Goal: Check status: Check status

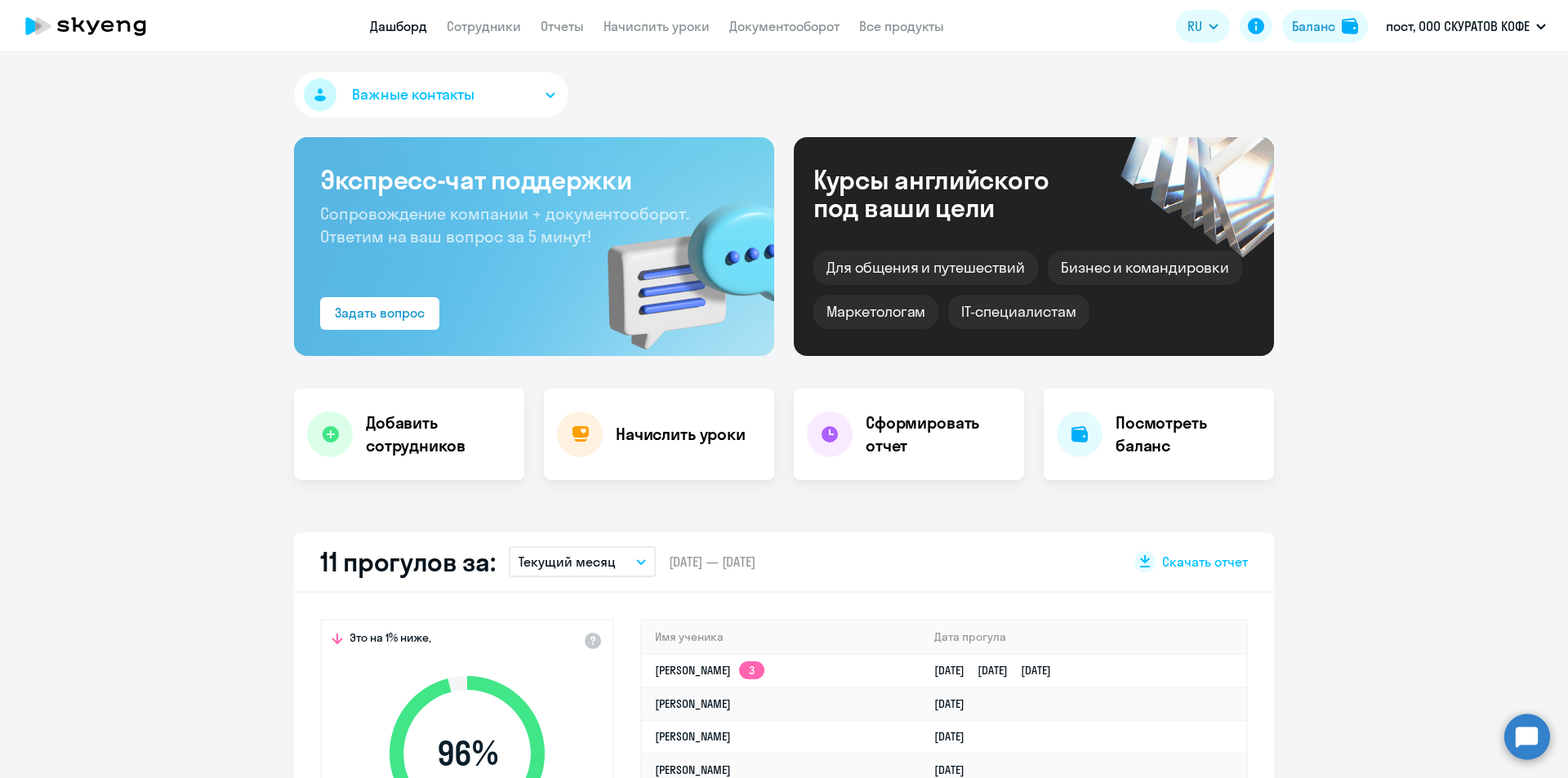
select select "30"
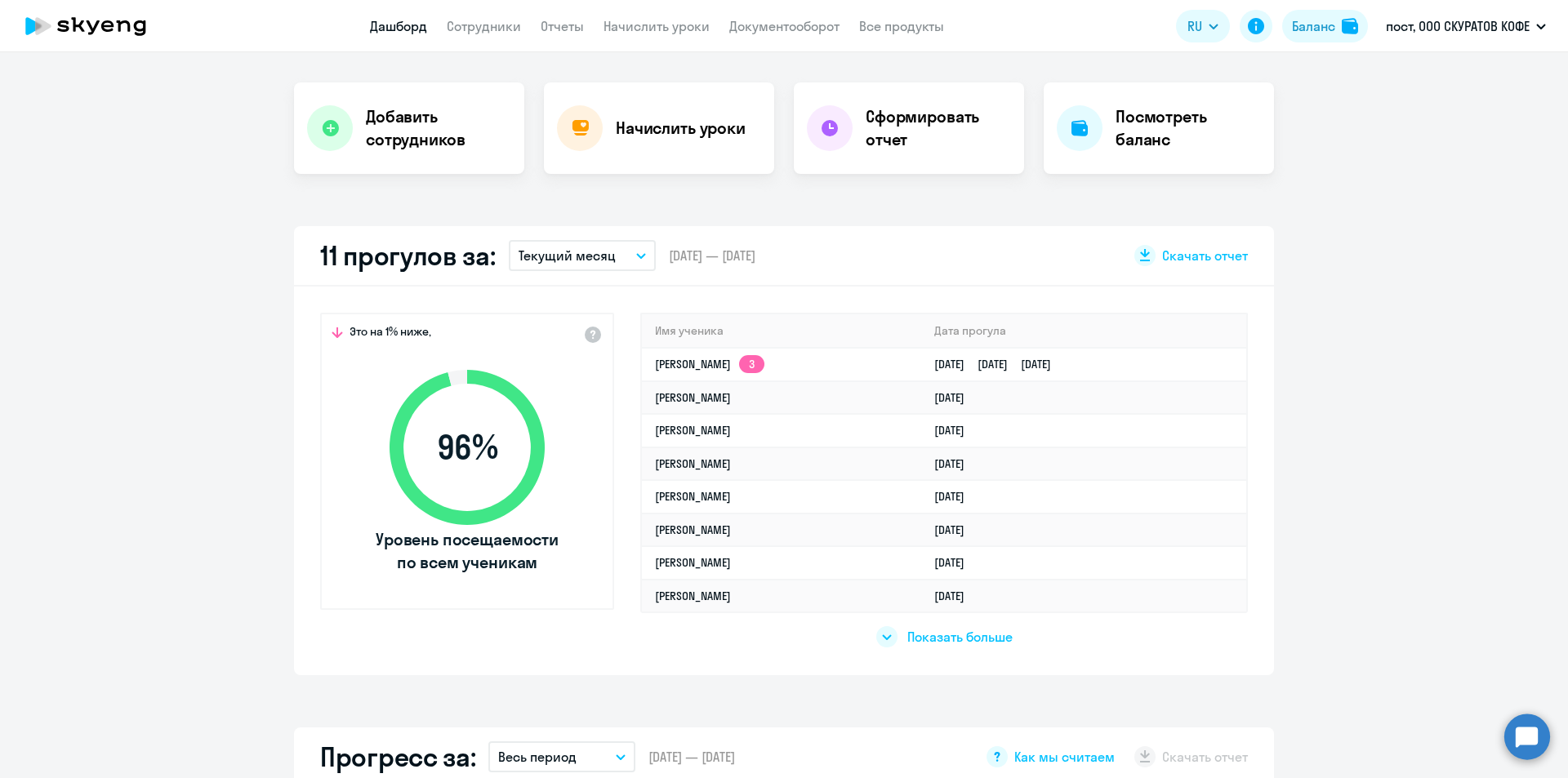
scroll to position [327, 0]
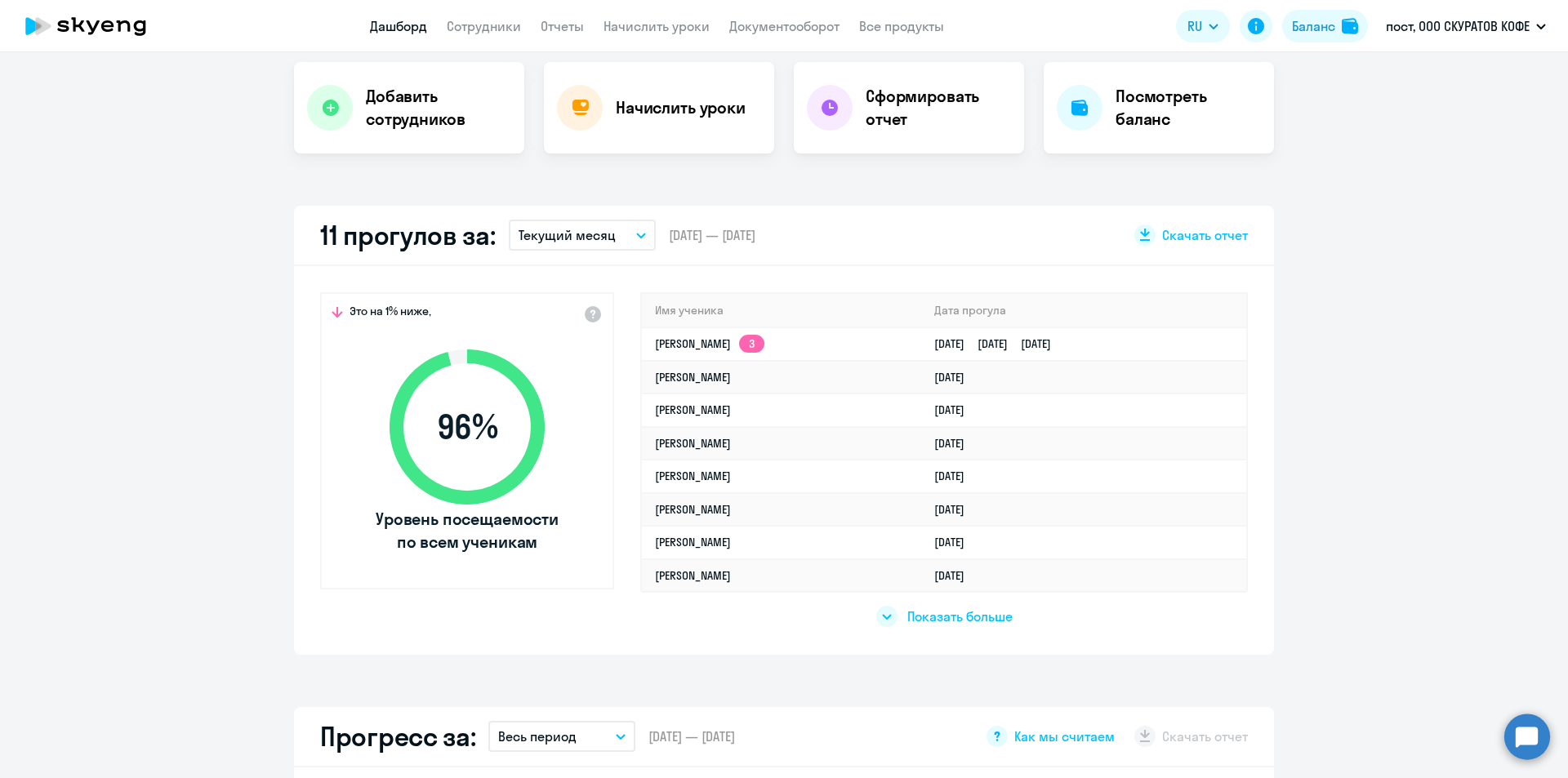
click at [608, 237] on button "Текущий месяц" at bounding box center [582, 234] width 147 height 31
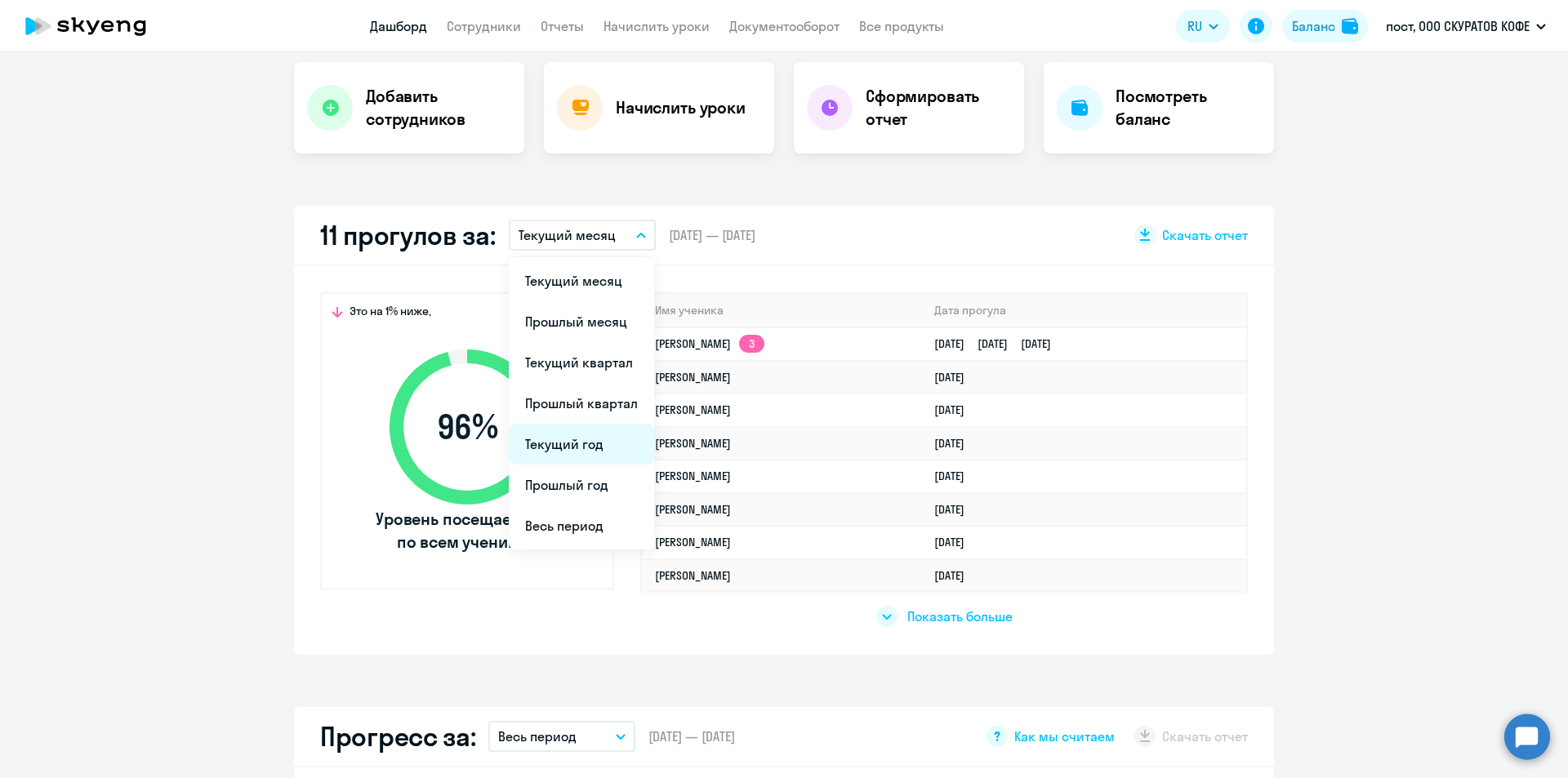
click at [577, 444] on li "Текущий год" at bounding box center [581, 444] width 145 height 41
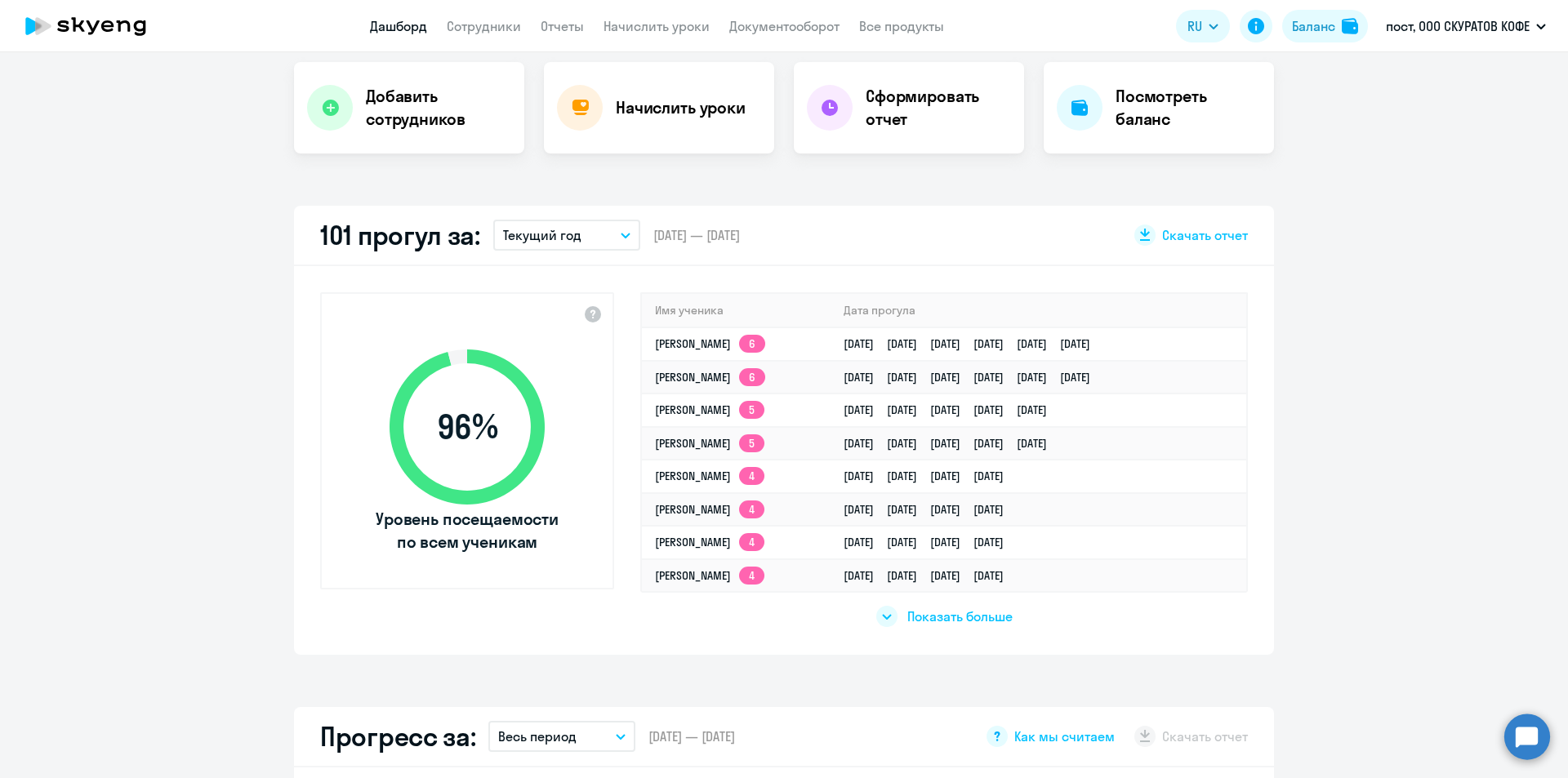
click at [587, 237] on button "Текущий год" at bounding box center [566, 234] width 147 height 31
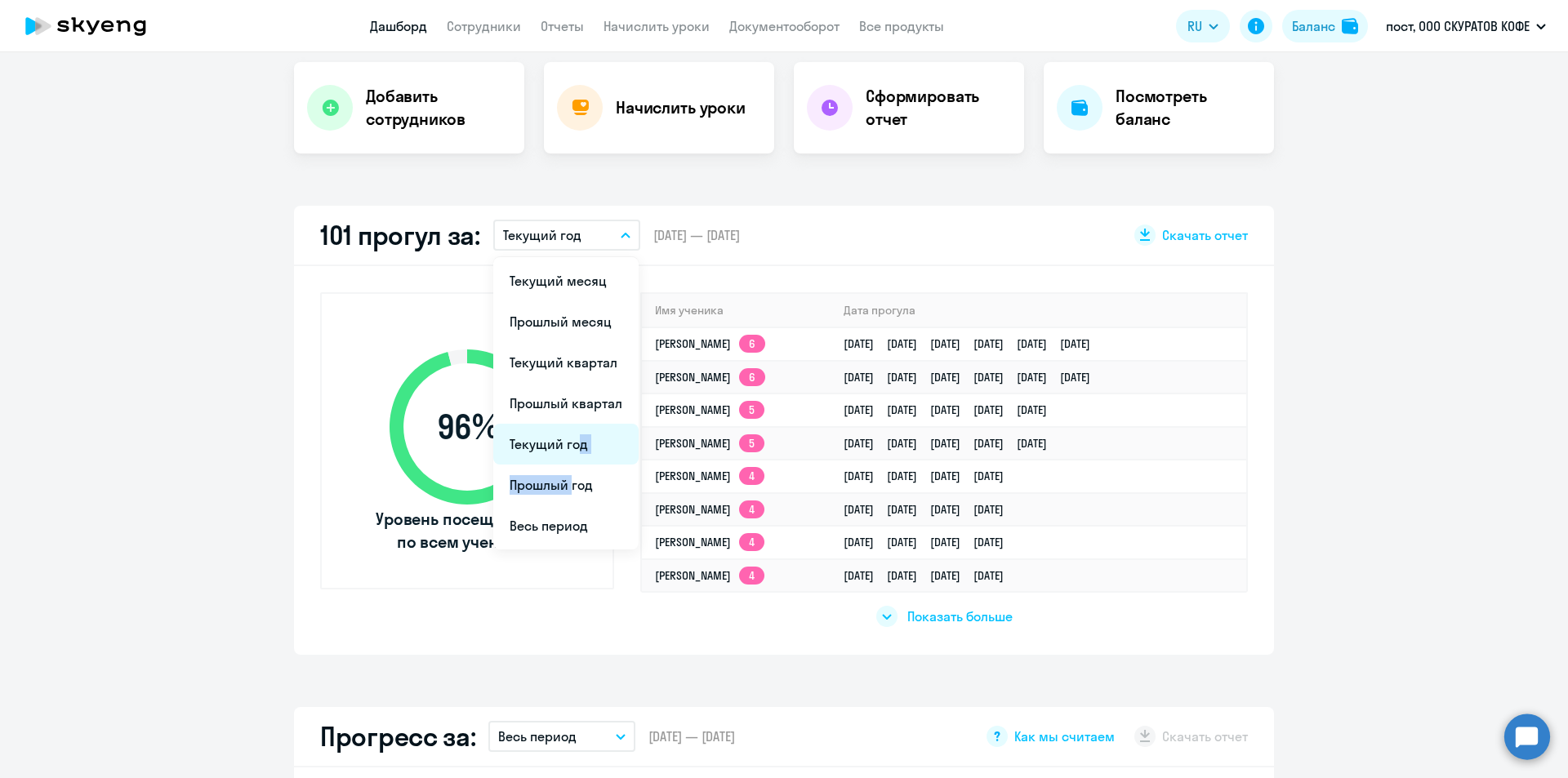
drag, startPoint x: 562, startPoint y: 467, endPoint x: 562, endPoint y: 441, distance: 26.0
click at [562, 441] on ul "Текущий месяц Прошлый месяц Текущий квартал [GEOGRAPHIC_DATA] квартал [GEOGRAPH…" at bounding box center [566, 403] width 145 height 293
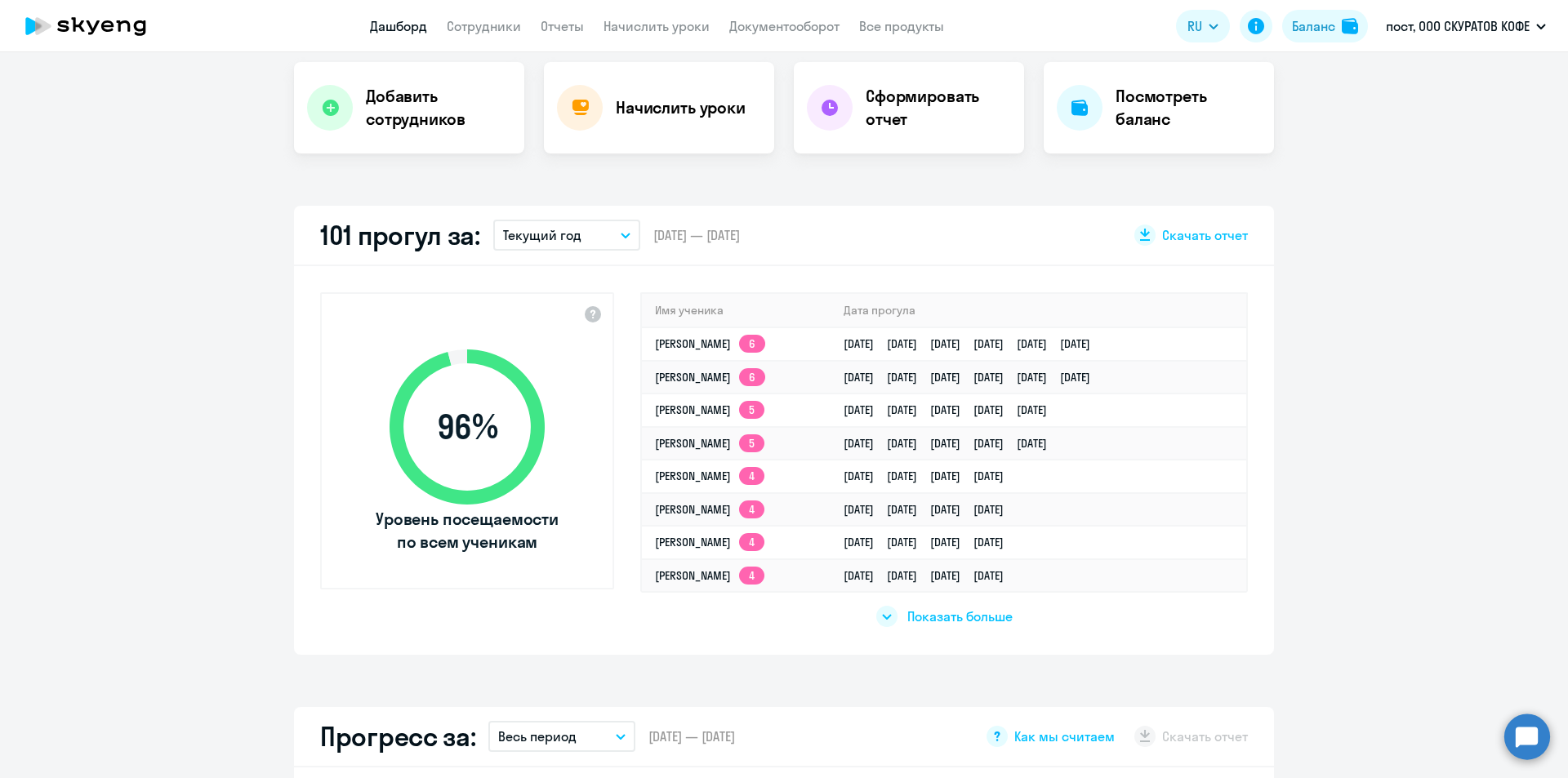
click at [553, 440] on span "96 %" at bounding box center [468, 427] width 188 height 40
click at [554, 228] on p "Текущий год" at bounding box center [542, 235] width 78 height 20
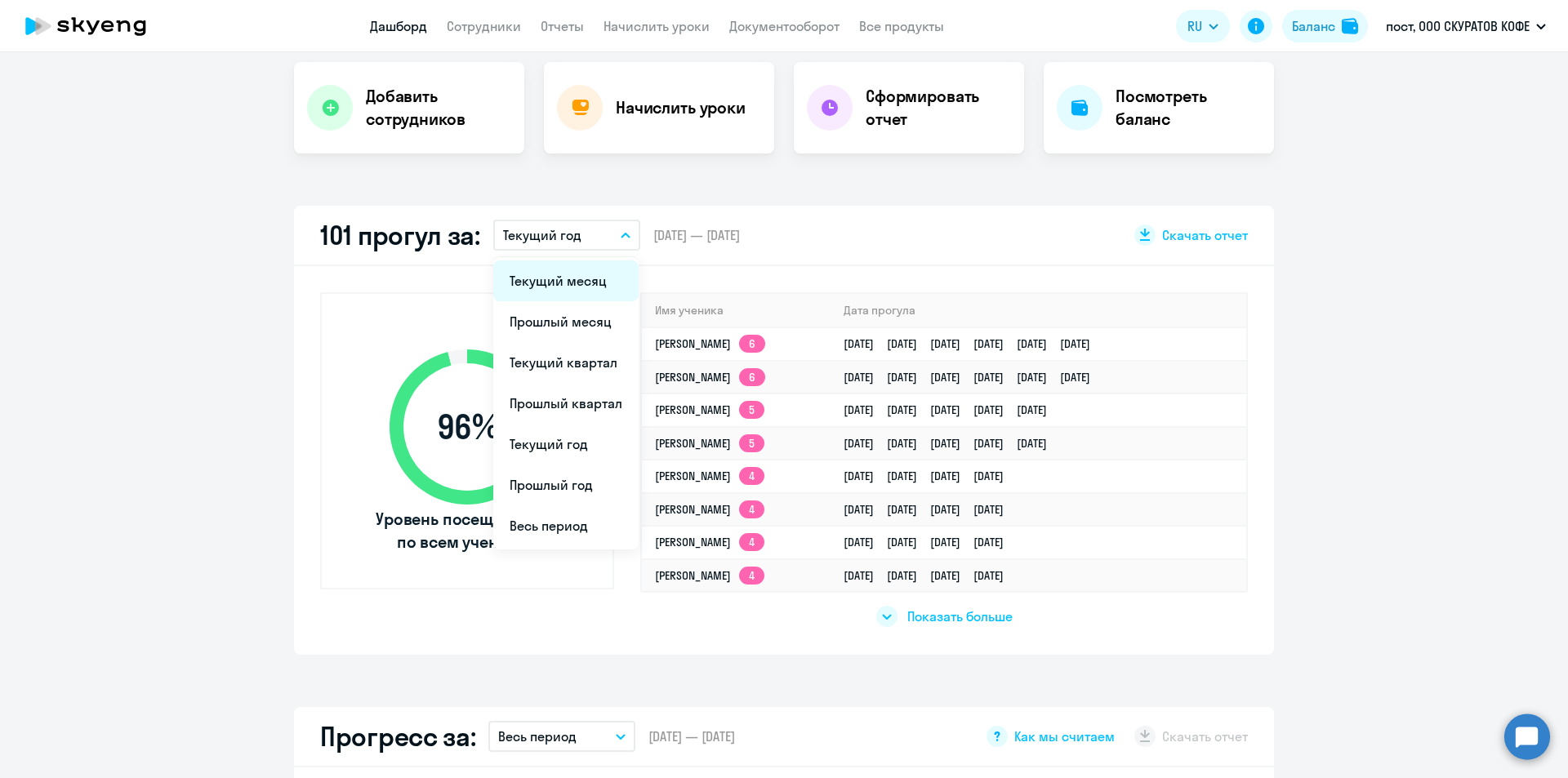
click at [594, 290] on li "Текущий месяц" at bounding box center [566, 281] width 145 height 41
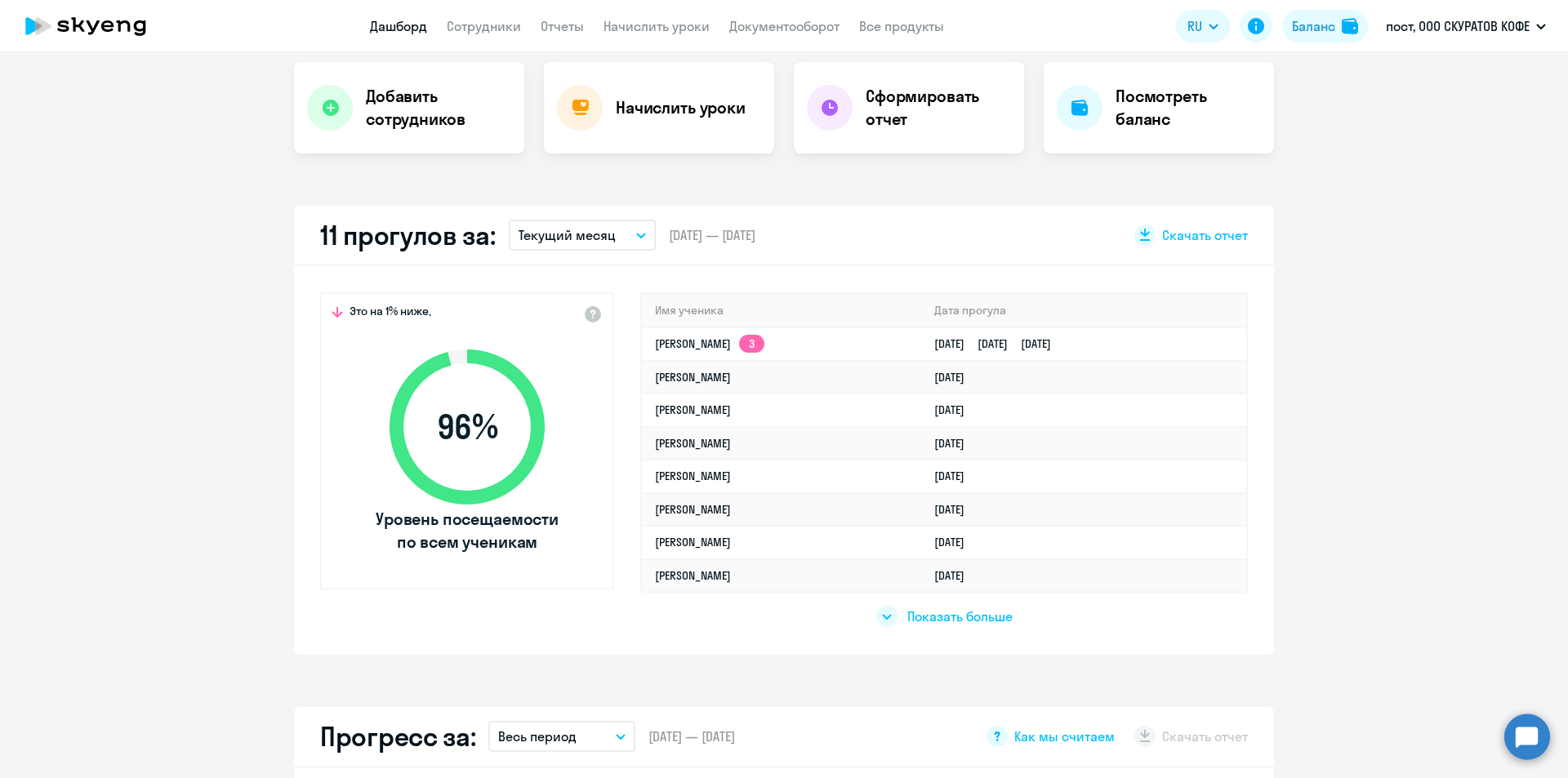
select select "30"
